Goal: Check status: Check status

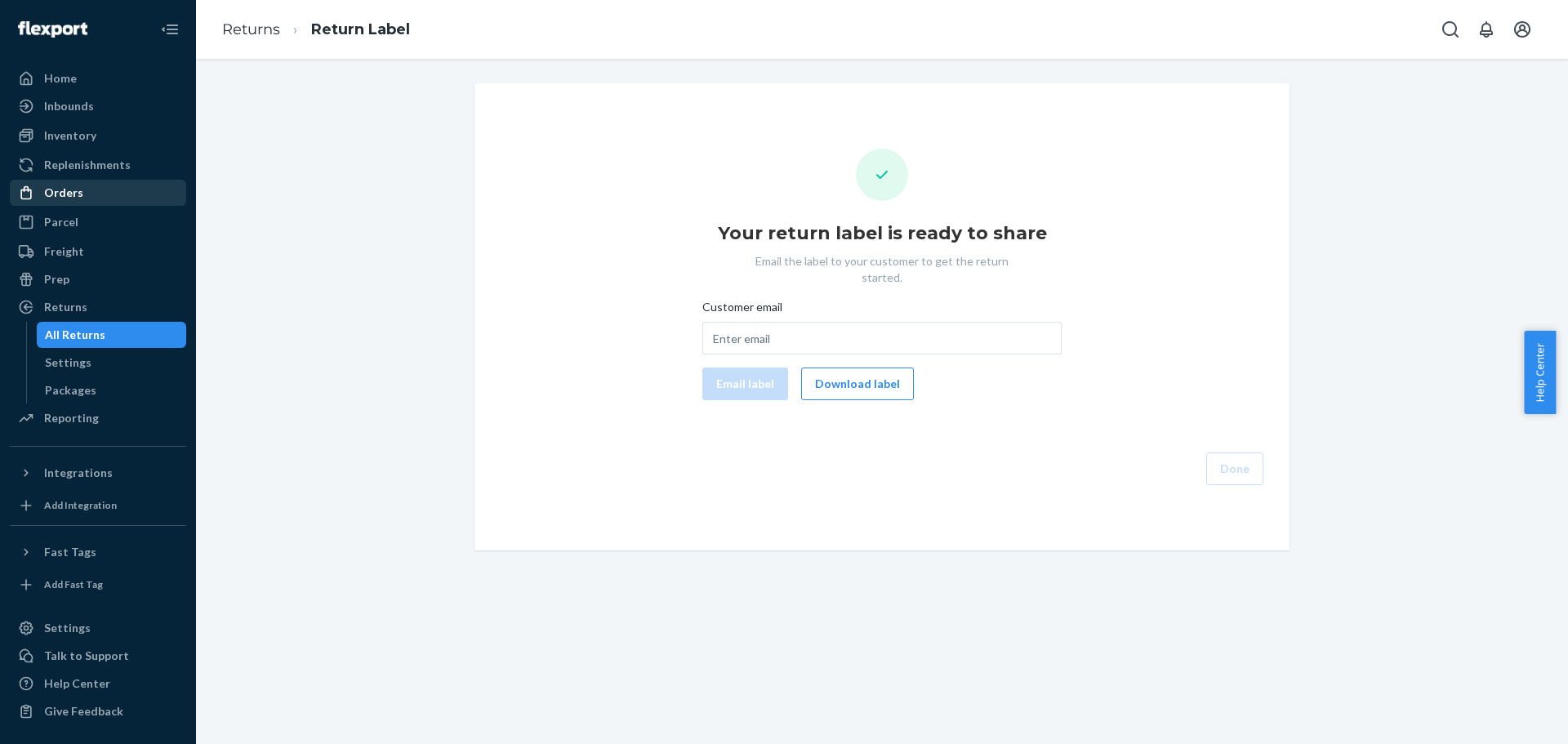
drag, startPoint x: 65, startPoint y: 194, endPoint x: 113, endPoint y: 184, distance: 49.0
click at [65, 194] on div "Orders" at bounding box center [64, 192] width 39 height 16
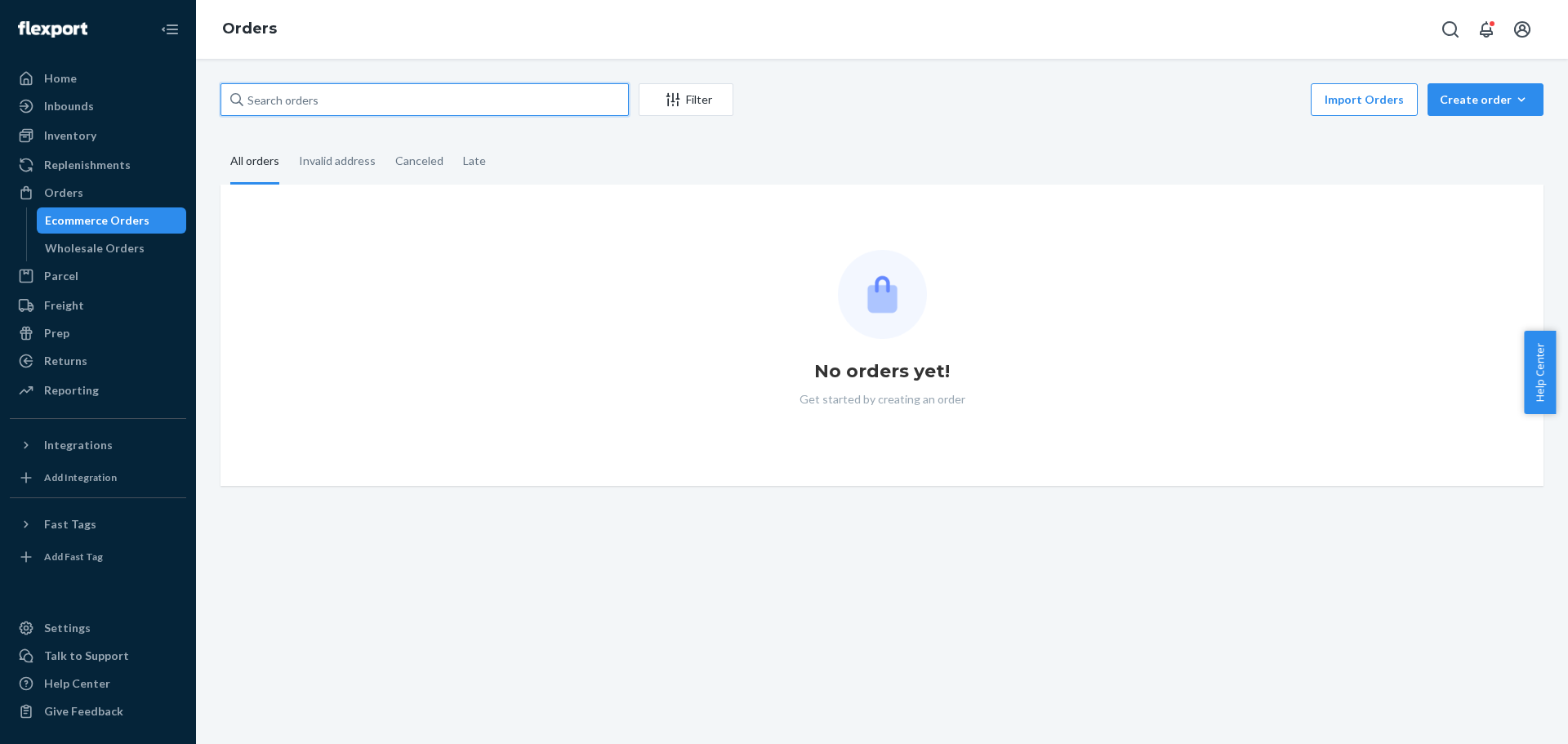
click at [315, 100] on input "text" at bounding box center [424, 99] width 408 height 33
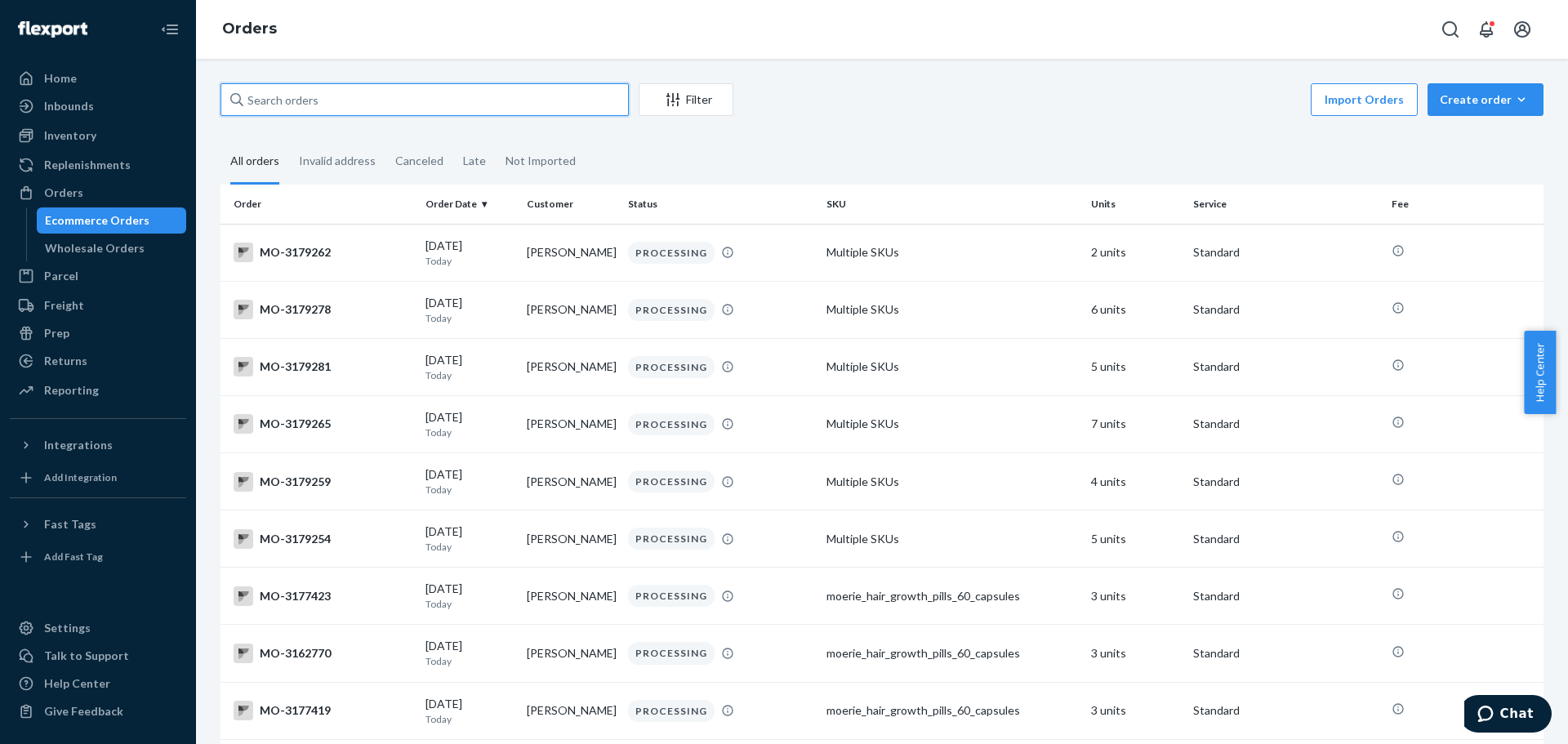
paste input "[PERSON_NAME]"
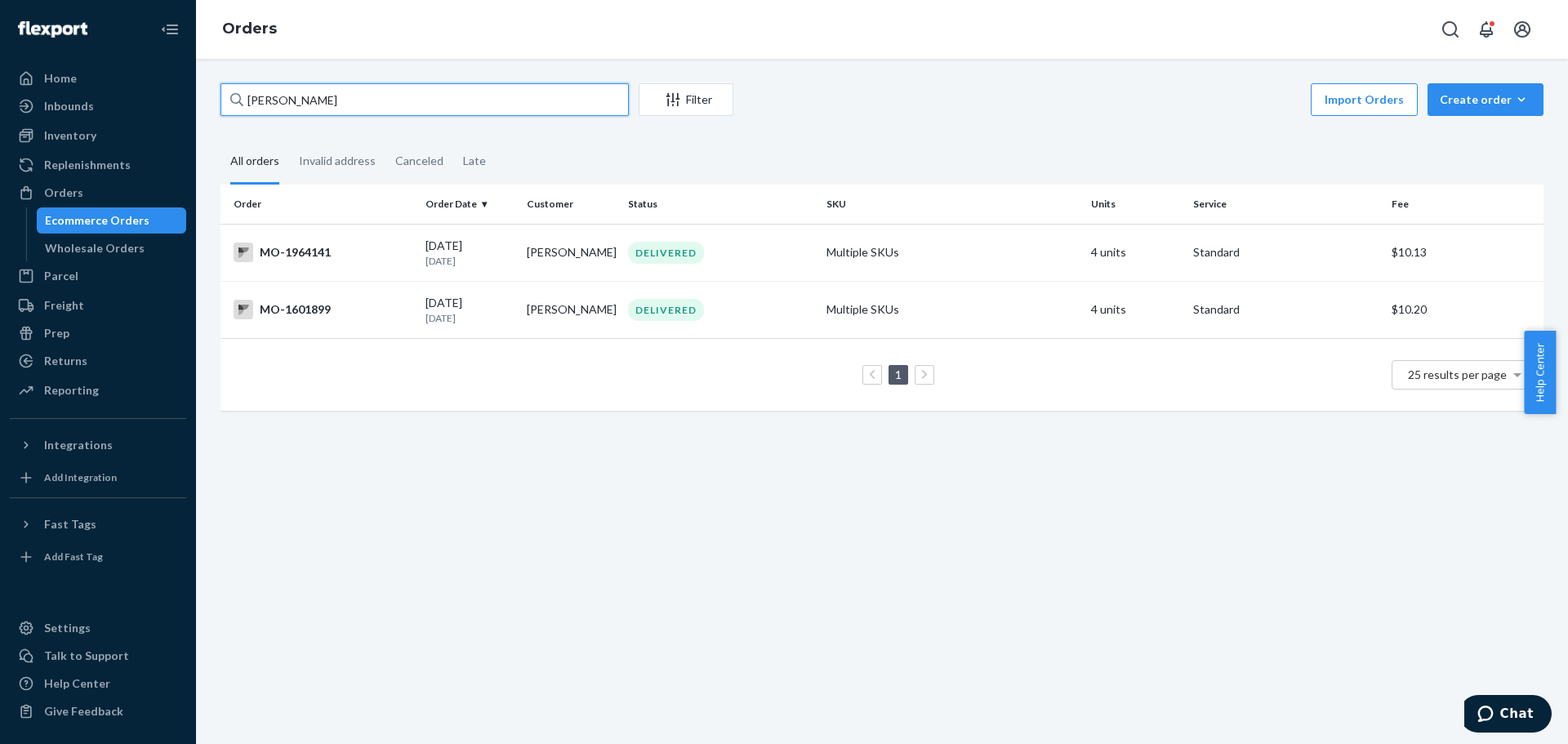
type input "[PERSON_NAME]"
click at [312, 240] on td "MO-1964141" at bounding box center [319, 252] width 199 height 57
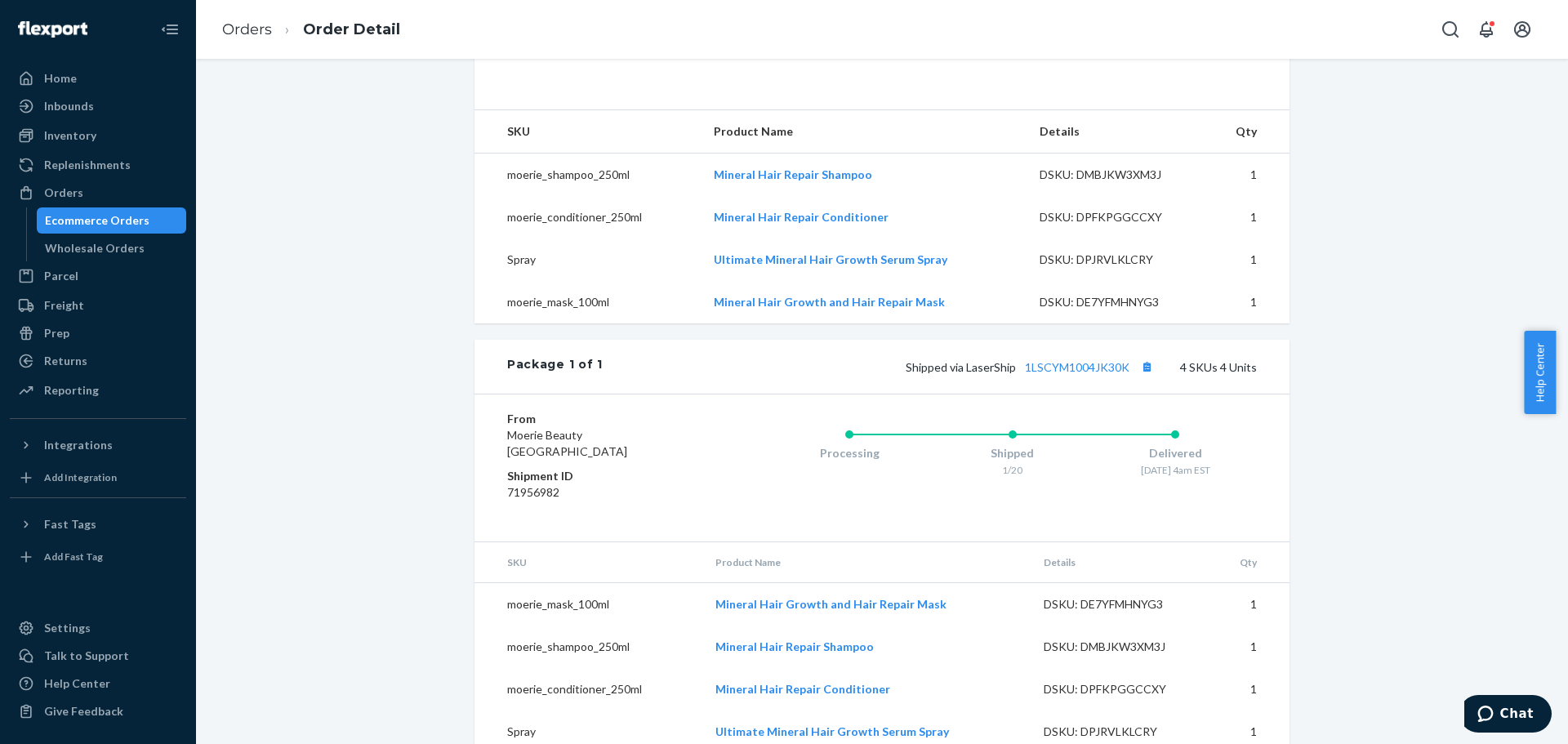
scroll to position [547, 0]
